Goal: Task Accomplishment & Management: Manage account settings

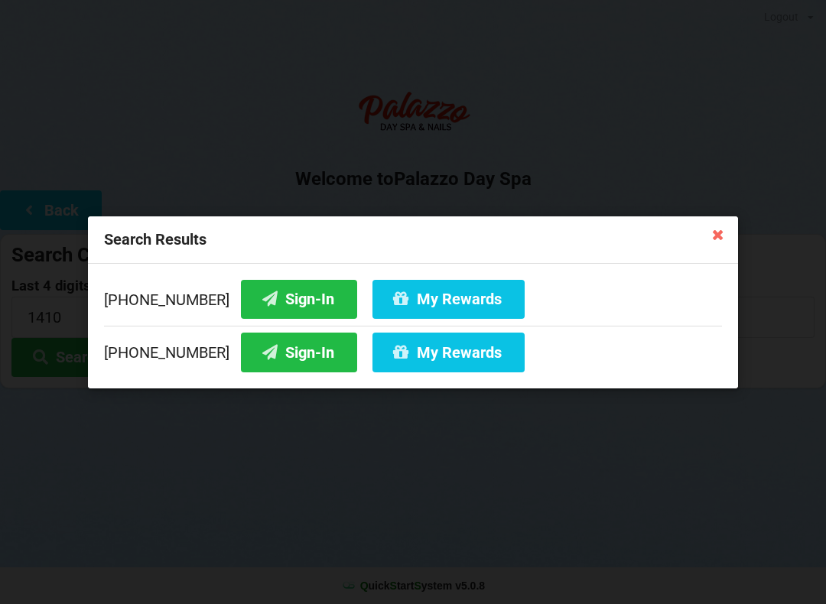
click at [720, 239] on icon at bounding box center [718, 234] width 24 height 24
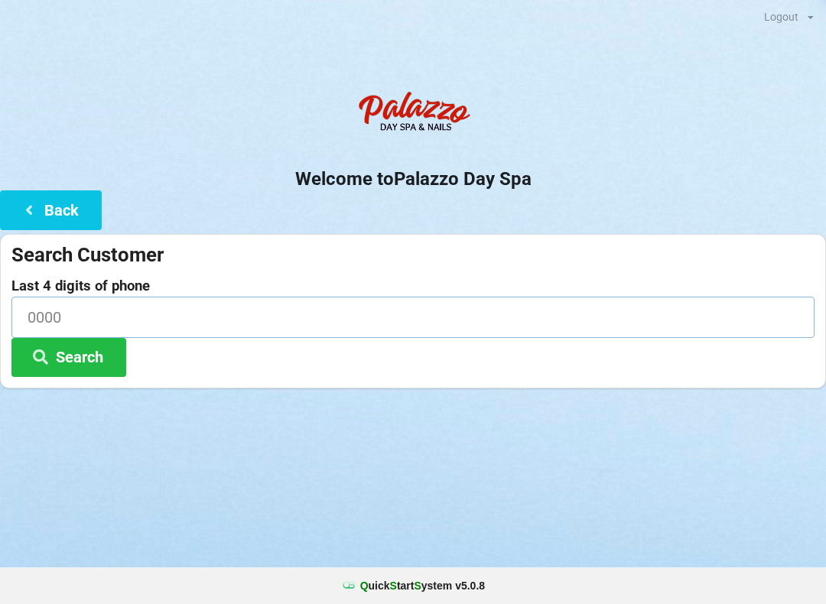
click at [193, 318] on input at bounding box center [412, 317] width 803 height 41
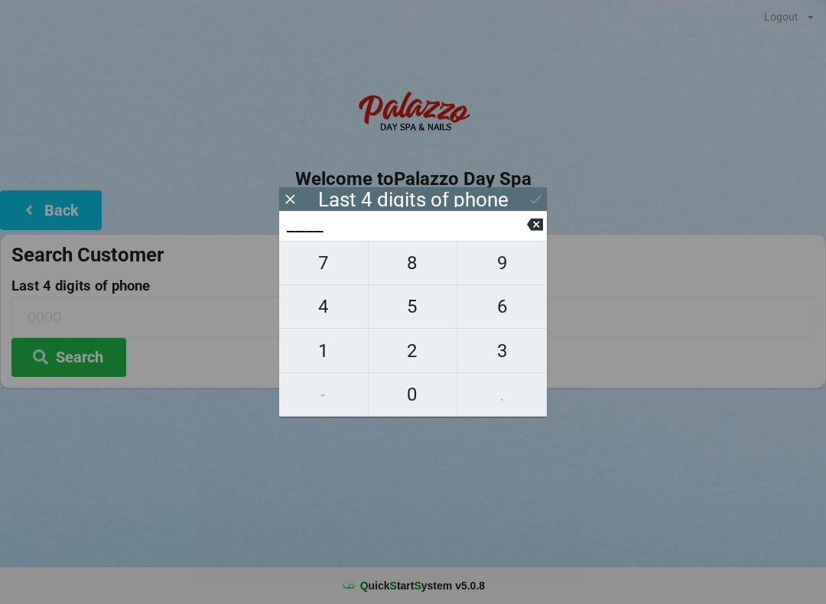
click at [407, 265] on span "8" at bounding box center [413, 263] width 89 height 32
type input "8___"
click at [482, 317] on span "6" at bounding box center [503, 307] width 90 height 32
type input "86__"
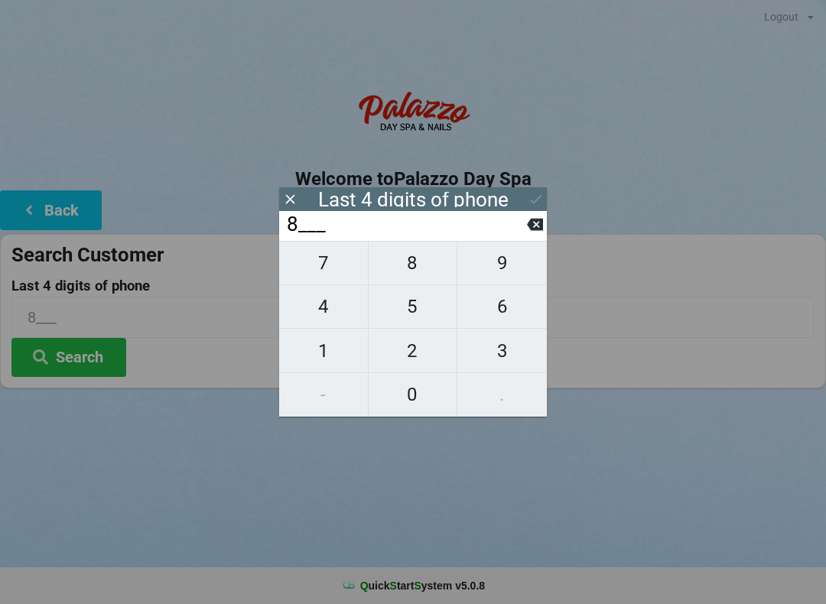
type input "86__"
click at [327, 269] on span "7" at bounding box center [323, 263] width 89 height 32
type input "867_"
click at [339, 269] on span "7" at bounding box center [323, 263] width 89 height 32
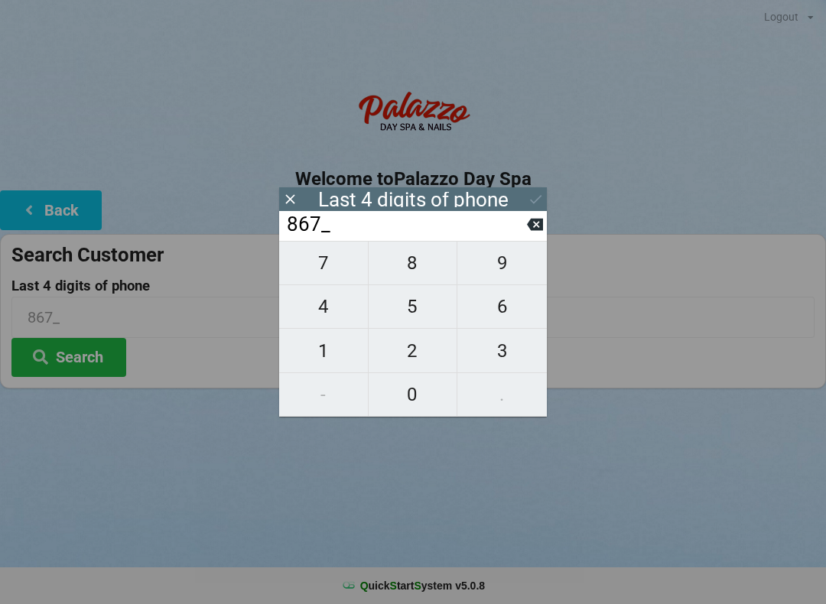
type input "8677"
click at [523, 196] on div "Last 4 digits of phone" at bounding box center [413, 199] width 268 height 24
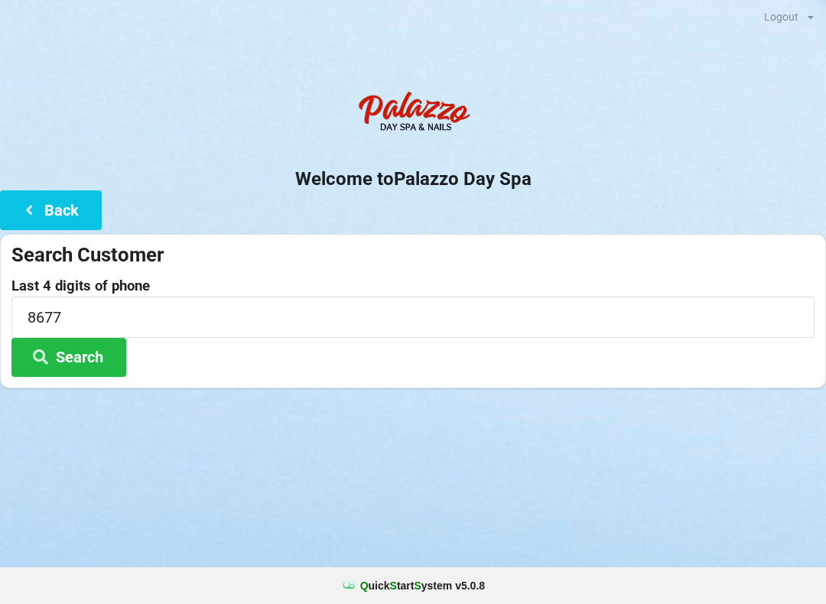
click at [691, 397] on div at bounding box center [413, 408] width 826 height 38
click at [88, 355] on button "Search" at bounding box center [68, 357] width 115 height 39
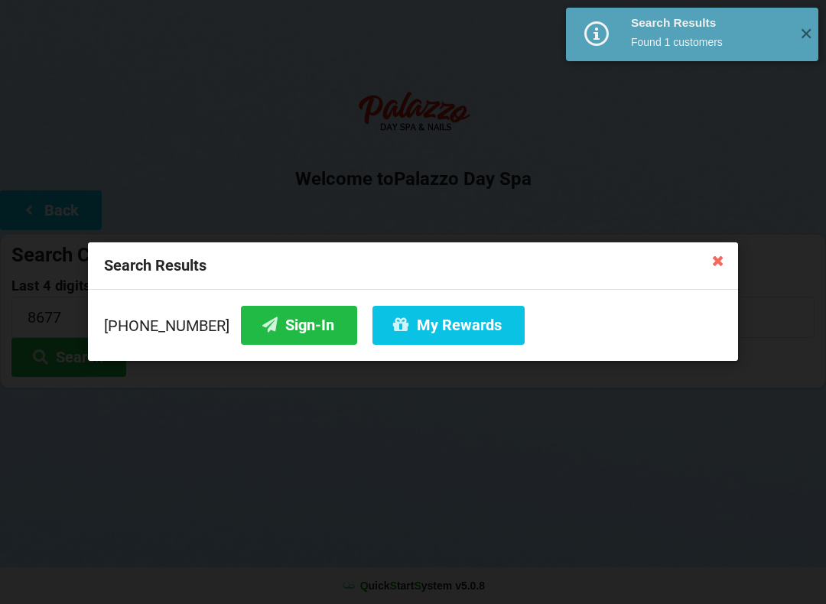
click at [278, 323] on button "Sign-In" at bounding box center [299, 325] width 116 height 39
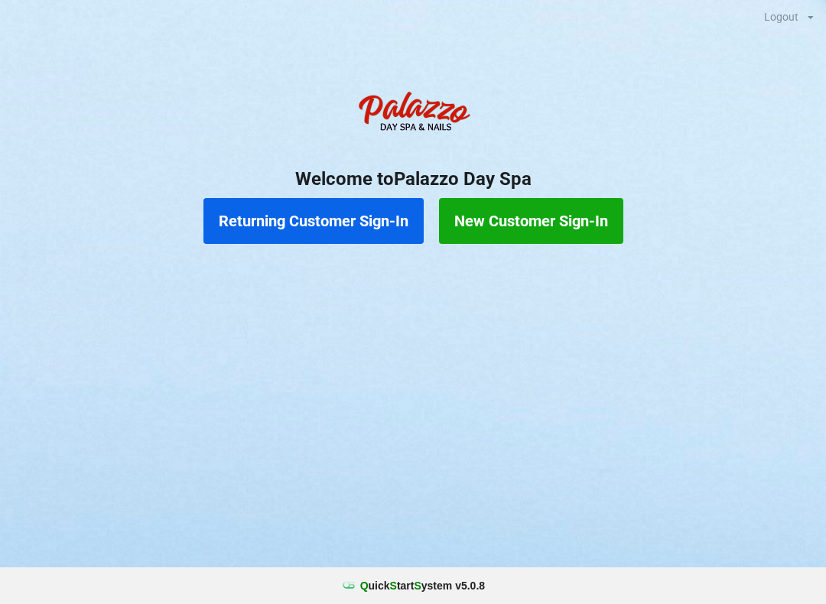
click at [363, 237] on button "Returning Customer Sign-In" at bounding box center [314, 221] width 220 height 46
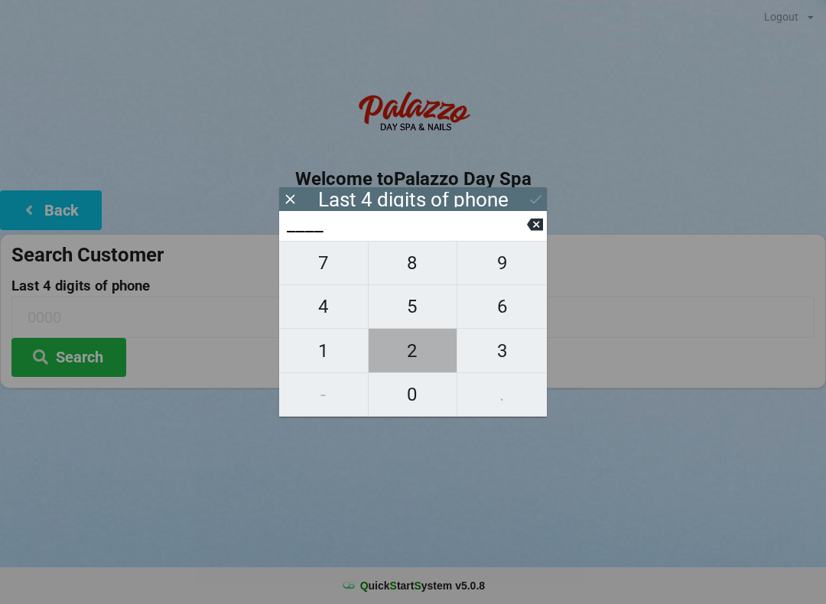
click at [409, 353] on span "2" at bounding box center [413, 351] width 89 height 32
type input "2___"
click at [410, 355] on span "2" at bounding box center [413, 351] width 89 height 32
type input "22__"
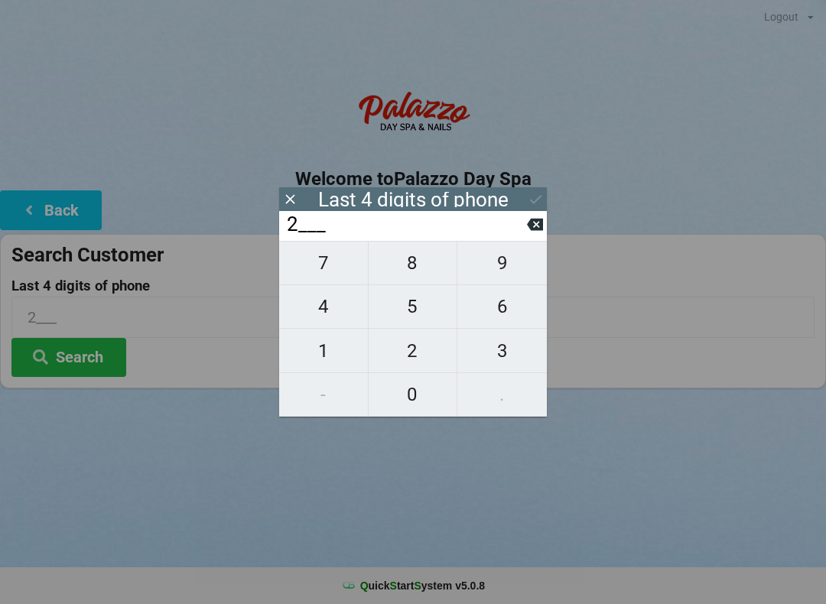
type input "22__"
click at [311, 357] on span "1" at bounding box center [323, 351] width 89 height 32
type input "221_"
click at [318, 267] on span "7" at bounding box center [323, 263] width 89 height 32
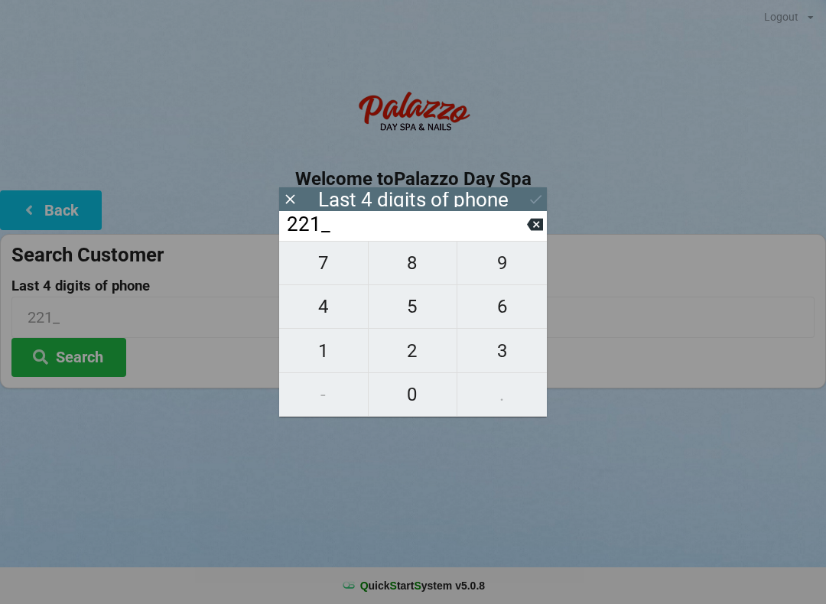
type input "2217"
click at [103, 361] on button "Search" at bounding box center [68, 357] width 115 height 39
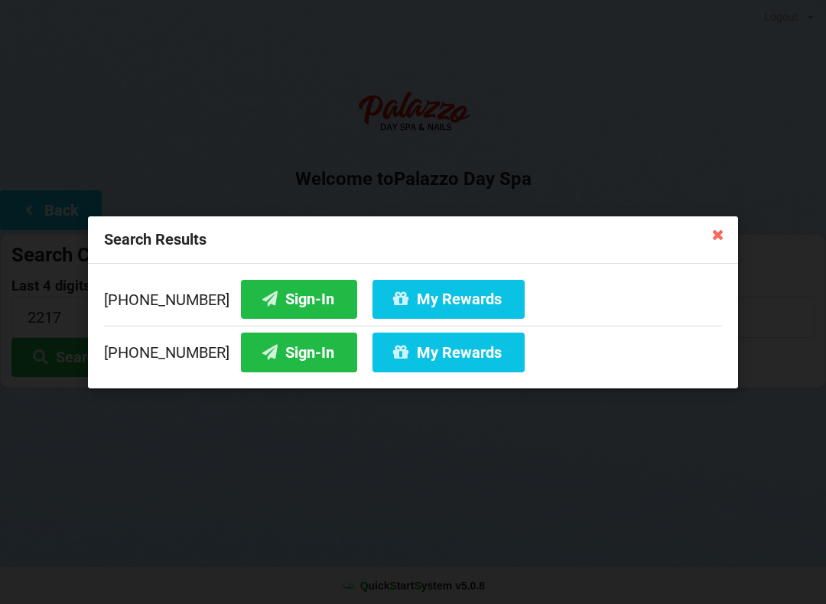
click at [440, 296] on button "My Rewards" at bounding box center [449, 298] width 152 height 39
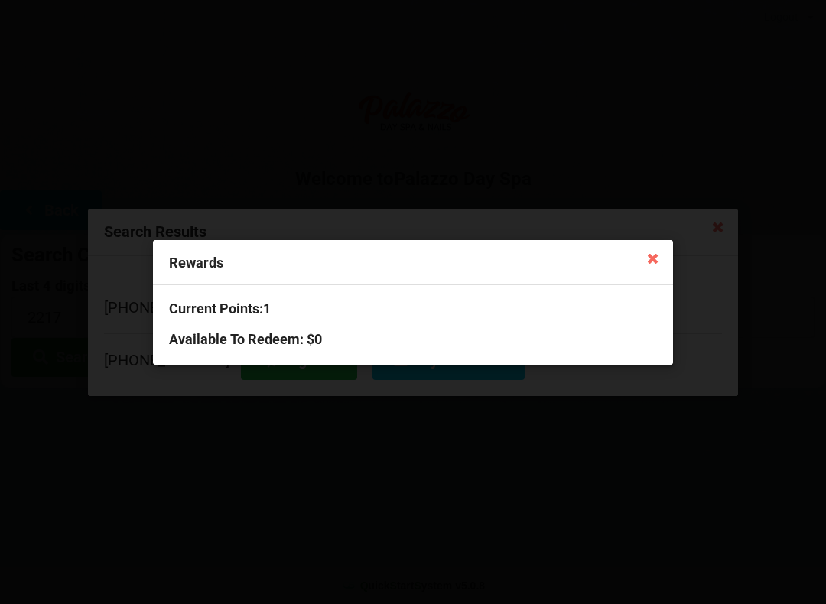
click at [636, 264] on div "Rewards" at bounding box center [413, 262] width 520 height 45
click at [656, 262] on icon at bounding box center [653, 258] width 24 height 24
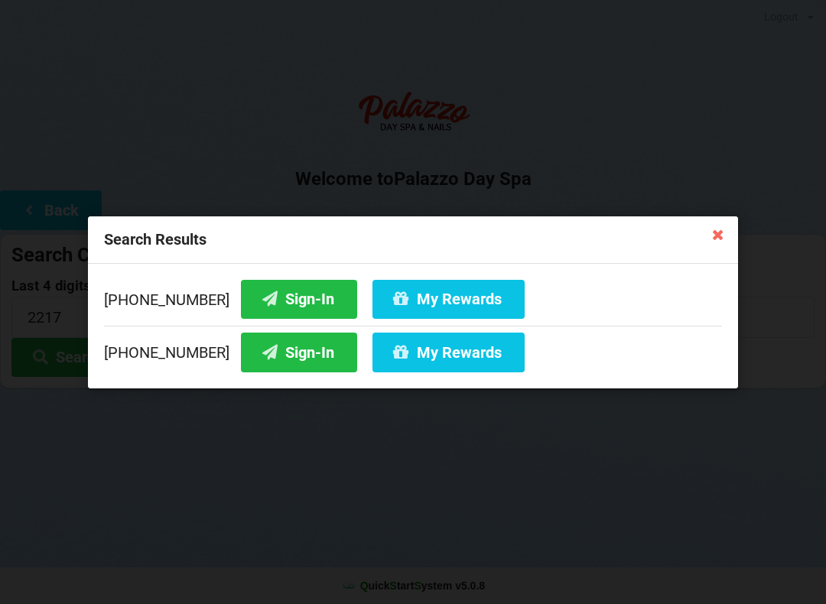
click at [256, 307] on button "Sign-In" at bounding box center [299, 298] width 116 height 39
